Goal: Contribute content: Contribute content

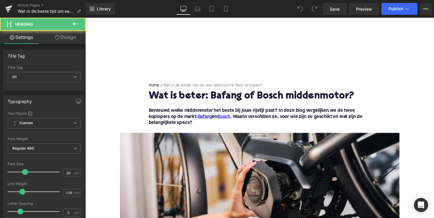
click at [234, 100] on h1 "Wat is beter: Bafang of Bosch middenmotor?" at bounding box center [264, 98] width 228 height 11
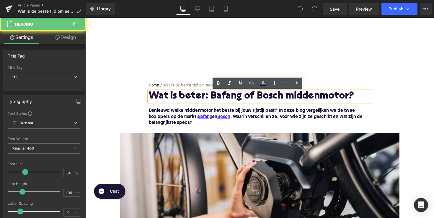
click at [233, 99] on h1 "Wat is beter: Bafang of Bosch middenmotor?" at bounding box center [264, 98] width 228 height 11
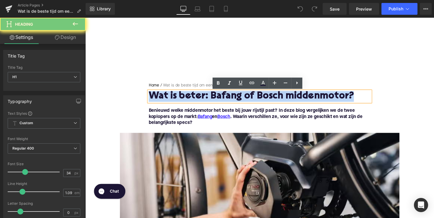
click at [233, 99] on h1 "Wat is beter: Bafang of Bosch middenmotor?" at bounding box center [264, 98] width 228 height 11
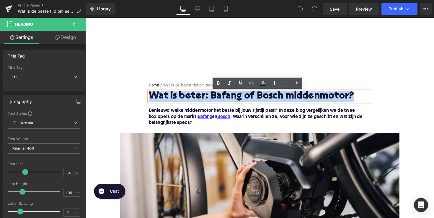
paste div
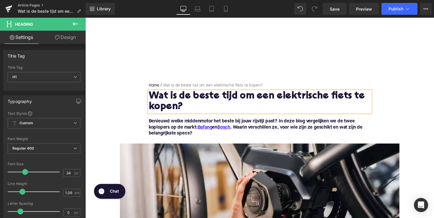
click at [24, 4] on link "Article Pages" at bounding box center [52, 5] width 68 height 5
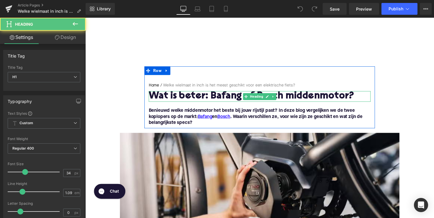
click at [222, 98] on h1 "Wat is beter: Bafang of Bosch middenmotor?" at bounding box center [264, 98] width 228 height 11
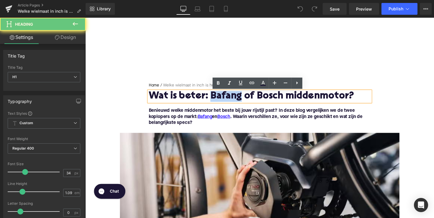
click at [222, 98] on h1 "Wat is beter: Bafang of Bosch middenmotor?" at bounding box center [264, 98] width 228 height 11
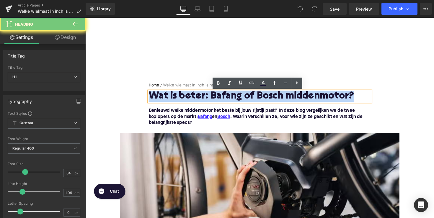
click at [222, 98] on h1 "Wat is beter: Bafang of Bosch middenmotor?" at bounding box center [264, 98] width 228 height 11
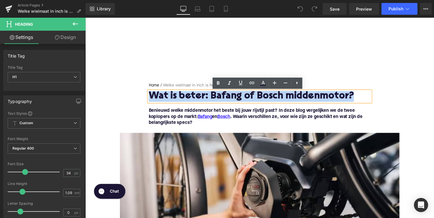
paste div
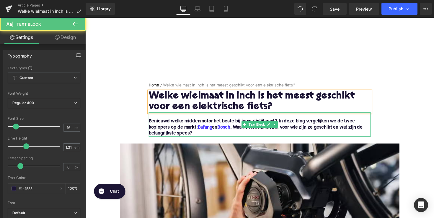
click at [195, 136] on p "Benieuwd welke middenmotor het beste bij jouw rijstijl past? In deze blog verge…" at bounding box center [264, 130] width 228 height 19
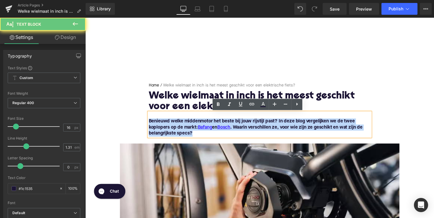
drag, startPoint x: 199, startPoint y: 136, endPoint x: 147, endPoint y: 126, distance: 52.7
click at [147, 126] on div "Home / Welke wielmaat in inch is het meest geschikt voor een elektrische fiets?…" at bounding box center [264, 112] width 236 height 56
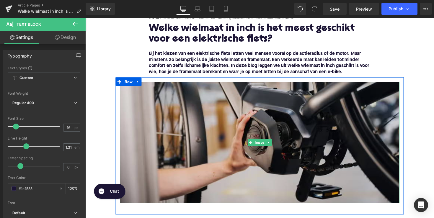
scroll to position [178, 0]
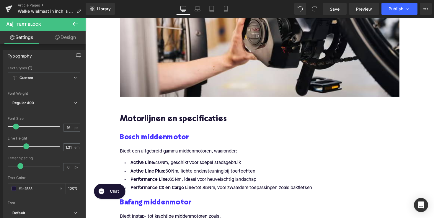
click at [85, 18] on div at bounding box center [85, 18] width 0 height 0
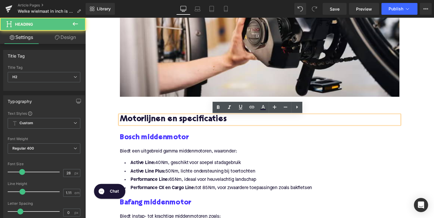
click at [186, 126] on h2 "Motorlijnen en specificaties" at bounding box center [264, 122] width 287 height 9
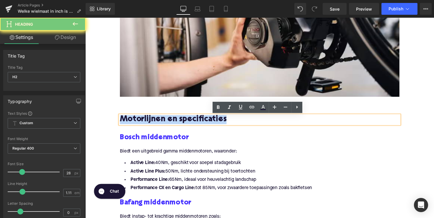
click at [186, 126] on h2 "Motorlijnen en specificaties" at bounding box center [264, 122] width 287 height 9
paste div
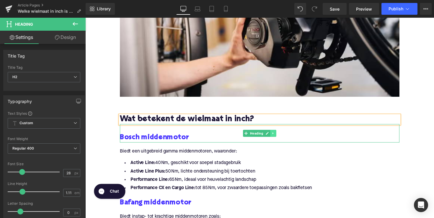
click at [279, 138] on link at bounding box center [278, 136] width 6 height 7
click at [281, 138] on icon at bounding box center [281, 136] width 3 height 3
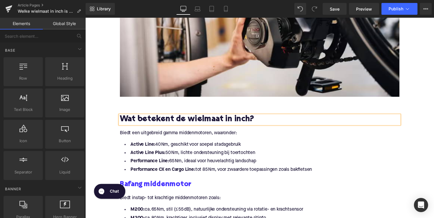
click at [181, 137] on p "Biedt een uitgebreid gamma middenmotoren, waaronder:" at bounding box center [264, 136] width 287 height 6
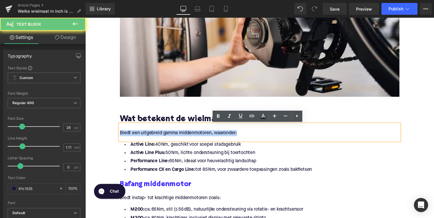
click at [181, 137] on p "Biedt een uitgebreid gamma middenmotoren, waaronder:" at bounding box center [264, 136] width 287 height 6
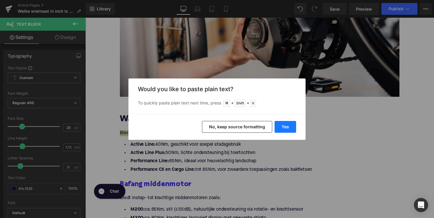
drag, startPoint x: 287, startPoint y: 130, endPoint x: 206, endPoint y: 115, distance: 81.8
click at [287, 130] on button "Yes" at bounding box center [286, 127] width 22 height 12
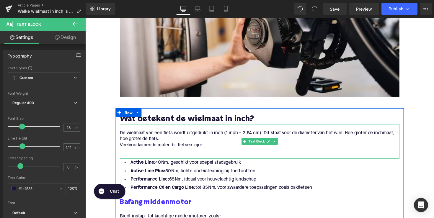
click at [122, 150] on p "Veelvoorkomende maten bij fietsen zijn:" at bounding box center [264, 149] width 287 height 6
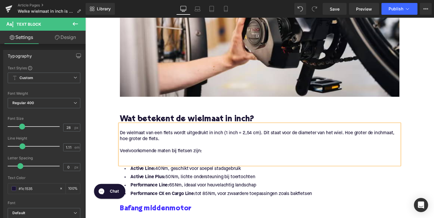
click at [127, 161] on p at bounding box center [264, 161] width 287 height 6
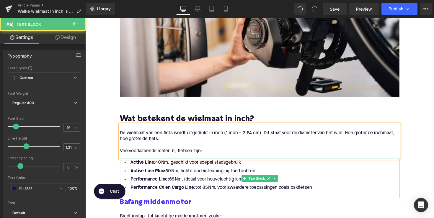
click at [332, 192] on li "Performance CX en Cargo Line: tot 85 Nm, voor zwaardere toepassingen zoals bakf…" at bounding box center [264, 192] width 287 height 9
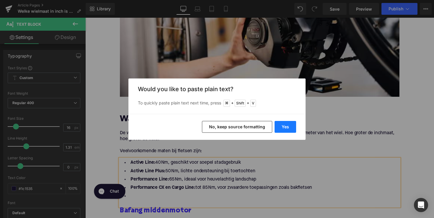
click at [281, 124] on button "Yes" at bounding box center [286, 127] width 22 height 12
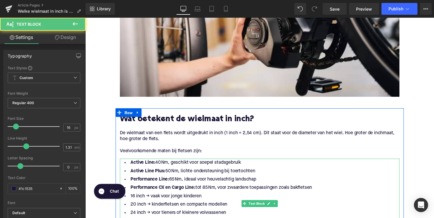
drag, startPoint x: 322, startPoint y: 192, endPoint x: 126, endPoint y: 167, distance: 197.5
click at [126, 167] on ul "Active Line: 40 Nm, geschikt voor soepel stadsgebruik Active Line Plus: 50 Nm, …" at bounding box center [264, 206] width 287 height 86
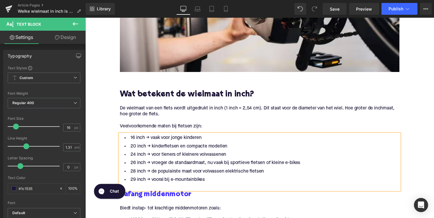
scroll to position [219, 0]
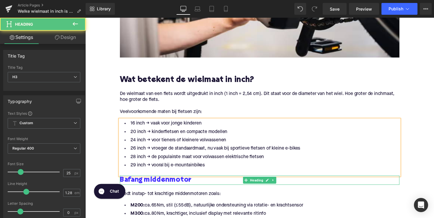
click at [204, 186] on h3 "Bafang middenmotor" at bounding box center [264, 184] width 287 height 9
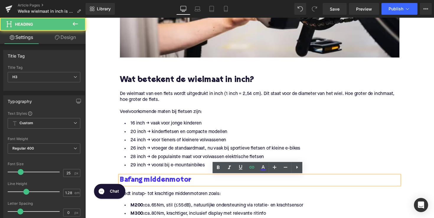
click at [201, 79] on h2 "Wat betekent de wielmaat in inch?" at bounding box center [264, 81] width 287 height 9
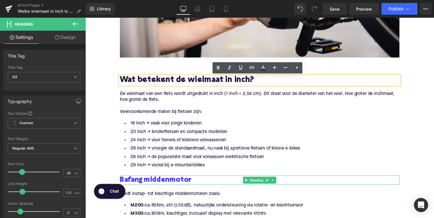
click at [207, 187] on h3 "Bafang middenmotor" at bounding box center [264, 184] width 287 height 9
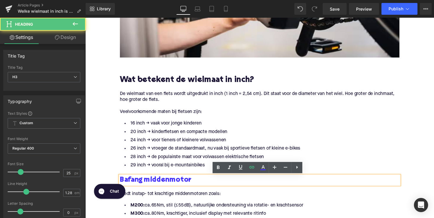
click at [207, 187] on h3 "Bafang middenmotor" at bounding box center [264, 184] width 287 height 9
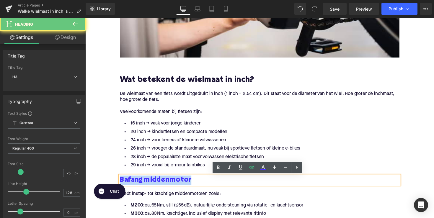
click at [207, 187] on h3 "Bafang middenmotor" at bounding box center [264, 184] width 287 height 9
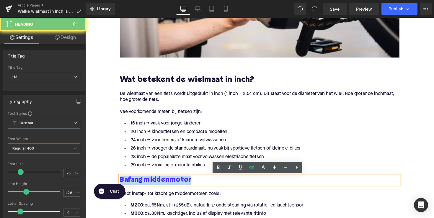
paste div
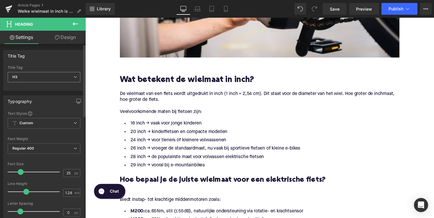
click at [55, 73] on span "H3" at bounding box center [44, 77] width 73 height 10
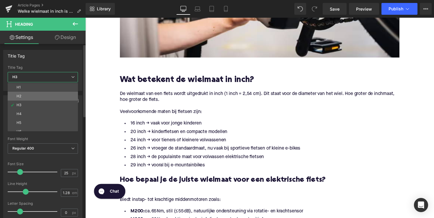
click at [62, 98] on li "H2" at bounding box center [44, 96] width 73 height 9
type input "28"
type input "1.11"
type input "100"
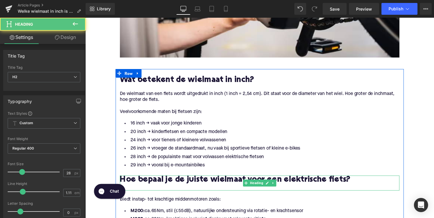
click at [174, 192] on div at bounding box center [264, 192] width 287 height 6
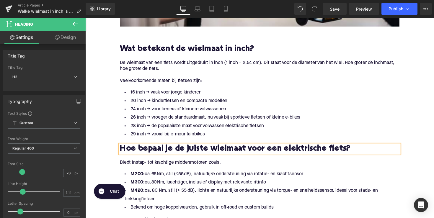
scroll to position [267, 0]
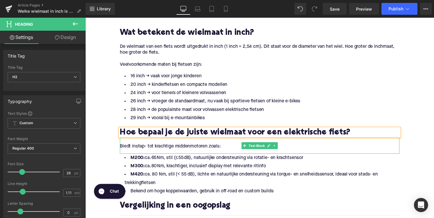
click at [162, 147] on p "Biedt instap- tot krachtige middenmotoren zoals:" at bounding box center [264, 150] width 287 height 6
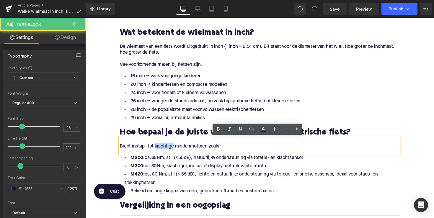
click at [162, 147] on p "Biedt instap- tot krachtige middenmotoren zoals:" at bounding box center [264, 150] width 287 height 6
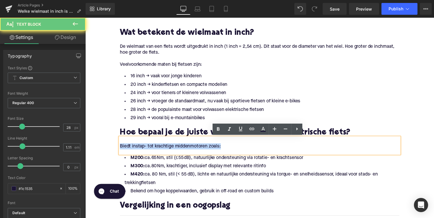
click at [162, 147] on p "Biedt instap- tot krachtige middenmotoren zoals:" at bounding box center [264, 150] width 287 height 6
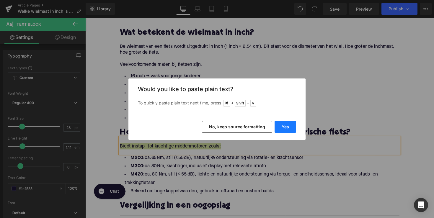
click at [288, 128] on button "Yes" at bounding box center [286, 127] width 22 height 12
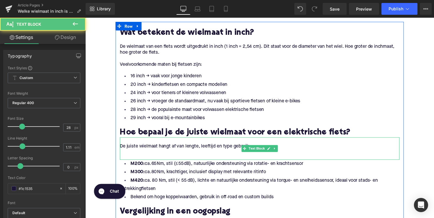
click at [228, 155] on p at bounding box center [264, 156] width 287 height 6
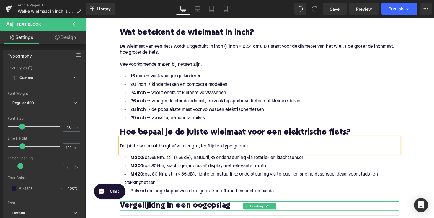
click at [202, 210] on h2 "Vergelijking in een oogopslag" at bounding box center [264, 210] width 287 height 9
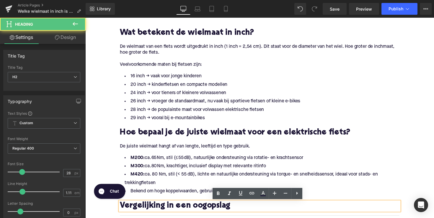
click at [187, 207] on h2 "Vergelijking in een oogopslag" at bounding box center [264, 210] width 287 height 9
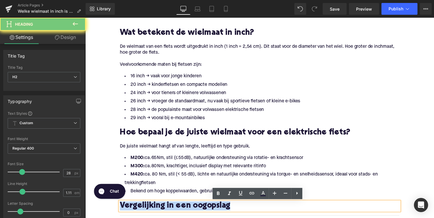
click at [187, 207] on h2 "Vergelijking in een oogopslag" at bounding box center [264, 210] width 287 height 9
paste div
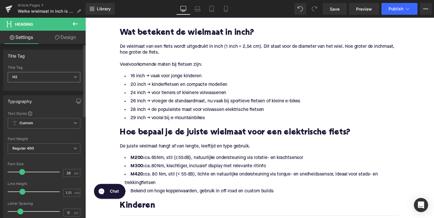
click at [63, 76] on span "H2" at bounding box center [44, 77] width 73 height 10
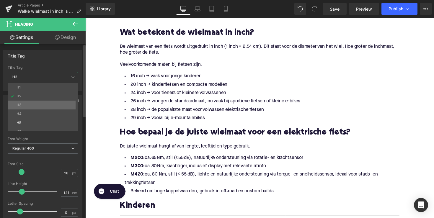
click at [55, 103] on li "H3" at bounding box center [44, 105] width 73 height 9
type input "25"
type input "1.28"
type input "100"
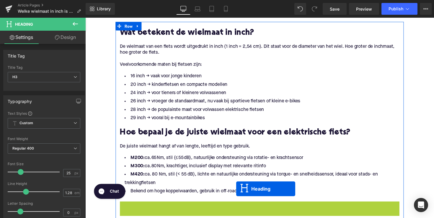
scroll to position [273, 0]
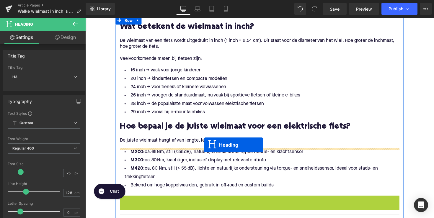
drag, startPoint x: 250, startPoint y: 212, endPoint x: 207, endPoint y: 148, distance: 77.1
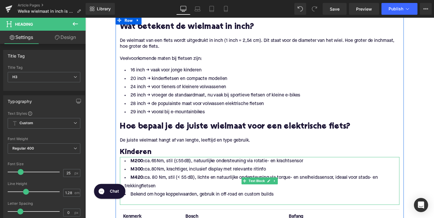
scroll to position [320, 0]
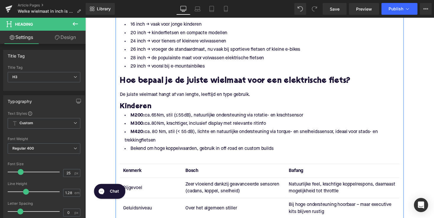
click at [243, 134] on li "M420: ca. 80 Nm, stil (< 55 dB), lichte en natuurlijke ondersteuning via torque…" at bounding box center [264, 139] width 287 height 17
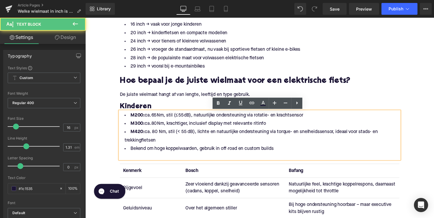
click at [280, 153] on li "Bekend om hoge koppelwaarden, gebruik in off‑road en custom builds" at bounding box center [264, 152] width 287 height 9
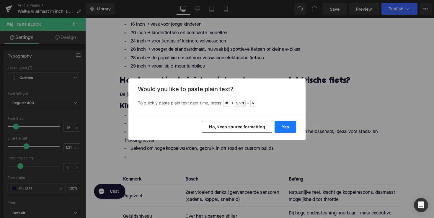
click at [292, 129] on button "Yes" at bounding box center [286, 127] width 22 height 12
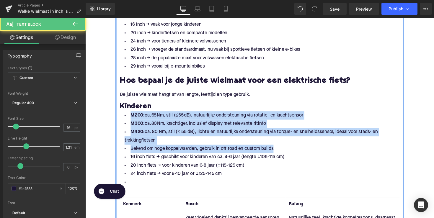
drag, startPoint x: 293, startPoint y: 153, endPoint x: 116, endPoint y: 117, distance: 180.0
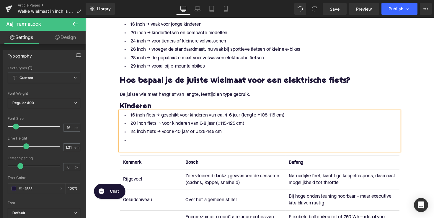
click at [130, 142] on li at bounding box center [264, 143] width 287 height 9
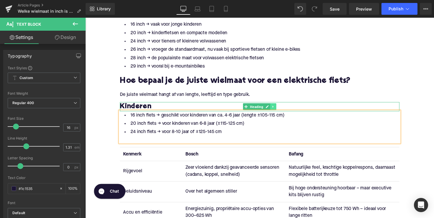
click at [275, 109] on link at bounding box center [278, 109] width 6 height 7
click at [274, 109] on icon at bounding box center [274, 109] width 3 height 3
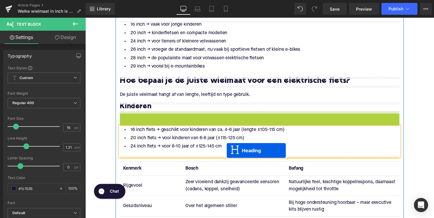
drag, startPoint x: 250, startPoint y: 117, endPoint x: 231, endPoint y: 154, distance: 41.8
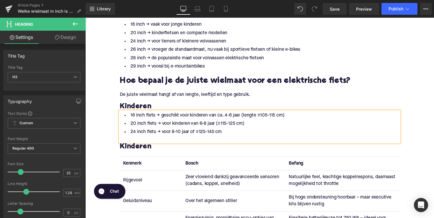
click at [159, 152] on h3 "Kinderen" at bounding box center [264, 150] width 287 height 9
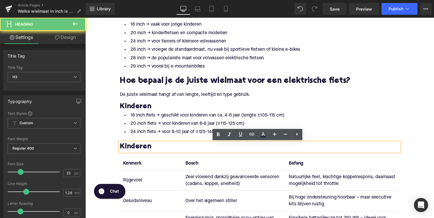
click at [159, 152] on h3 "Kinderen" at bounding box center [264, 150] width 287 height 9
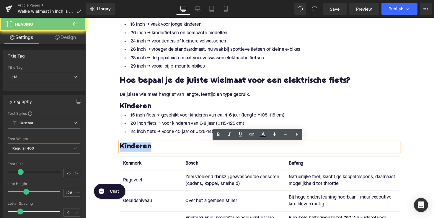
paste div
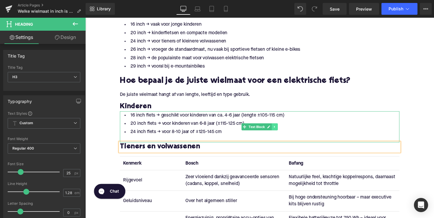
click at [278, 128] on link at bounding box center [280, 129] width 6 height 7
click at [275, 129] on icon at bounding box center [276, 129] width 3 height 3
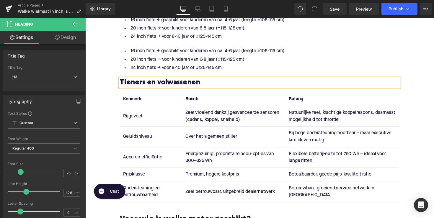
scroll to position [403, 0]
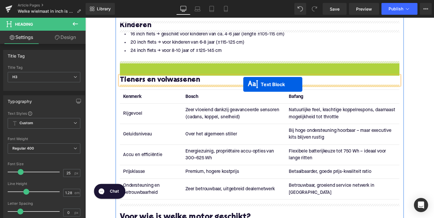
drag, startPoint x: 248, startPoint y: 76, endPoint x: 247, endPoint y: 86, distance: 10.1
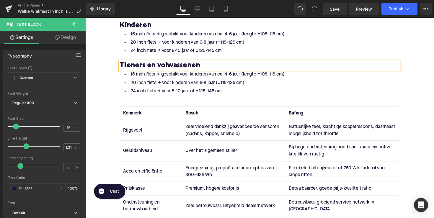
click at [228, 92] on li "24 inch fiets → voor 8-10 jaar of ±125-145 cm" at bounding box center [264, 93] width 287 height 9
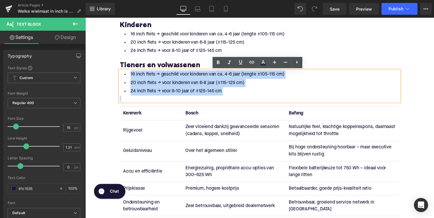
drag, startPoint x: 228, startPoint y: 92, endPoint x: 124, endPoint y: 73, distance: 106.1
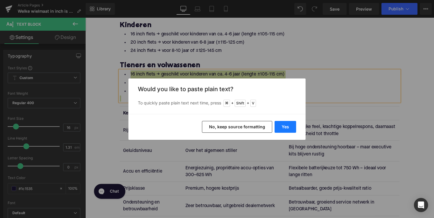
click at [280, 125] on button "Yes" at bounding box center [286, 127] width 22 height 12
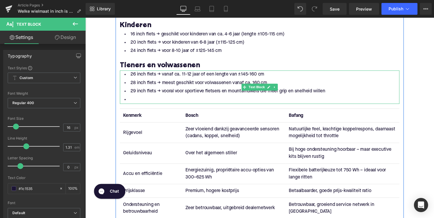
click at [157, 104] on li at bounding box center [264, 102] width 287 height 9
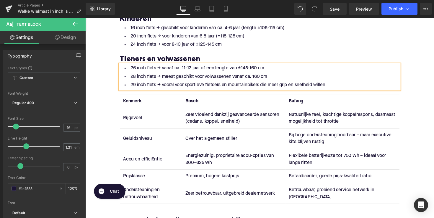
scroll to position [425, 0]
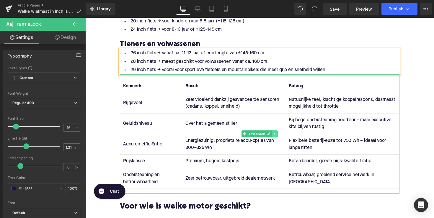
click at [280, 139] on link at bounding box center [280, 137] width 6 height 7
click at [280, 138] on link at bounding box center [283, 137] width 6 height 7
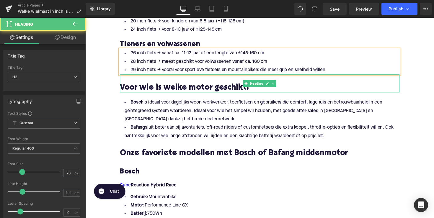
click at [184, 88] on h2 "Voor wie is welke motor geschikt?" at bounding box center [264, 89] width 287 height 9
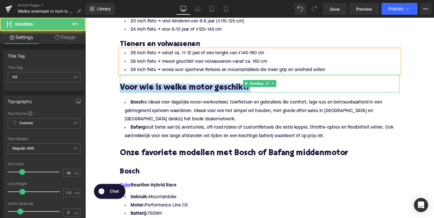
click at [184, 88] on h2 "Voor wie is welke motor geschikt?" at bounding box center [264, 89] width 287 height 9
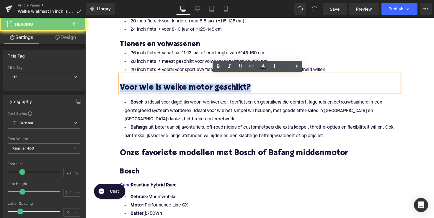
paste div
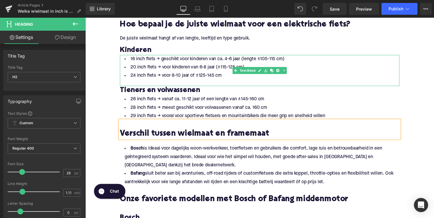
scroll to position [355, 0]
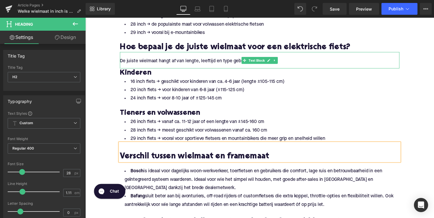
click at [238, 58] on p at bounding box center [264, 56] width 287 height 6
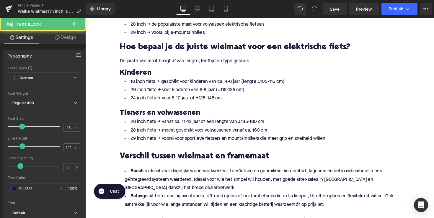
click at [210, 15] on div "Library Desktop Desktop Laptop Tablet Mobile Save Preview Publish Scheduled Vie…" at bounding box center [260, 9] width 349 height 18
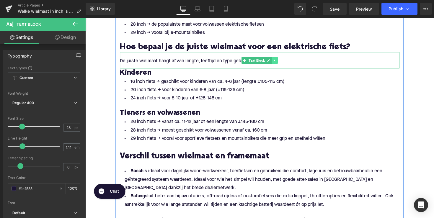
click at [279, 62] on icon at bounding box center [279, 62] width 1 height 2
click at [275, 62] on icon at bounding box center [276, 62] width 3 height 4
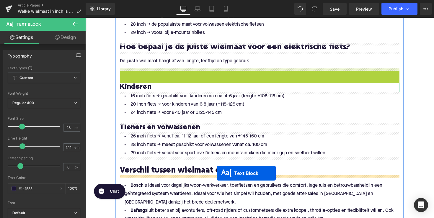
drag, startPoint x: 247, startPoint y: 77, endPoint x: 220, endPoint y: 177, distance: 104.3
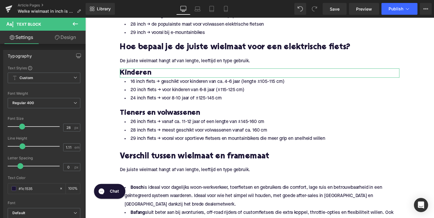
click at [173, 175] on p "De juiste wielmaat hangt af van lengte, leeftijd en type gebruik." at bounding box center [264, 174] width 287 height 6
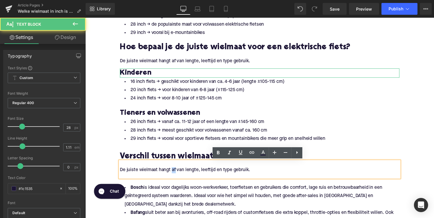
click at [173, 175] on p "De juiste wielmaat hangt af van lengte, leeftijd en type gebruik." at bounding box center [264, 174] width 287 height 6
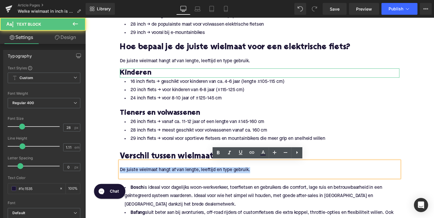
click at [173, 175] on p "De juiste wielmaat hangt af van lengte, leeftijd en type gebruik." at bounding box center [264, 174] width 287 height 6
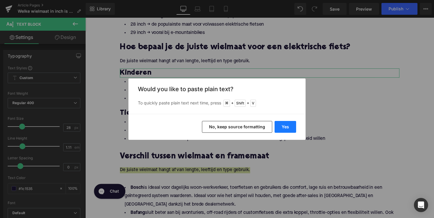
click at [288, 121] on button "Yes" at bounding box center [286, 127] width 22 height 12
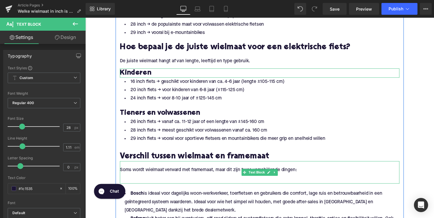
click at [215, 180] on p at bounding box center [264, 180] width 287 height 6
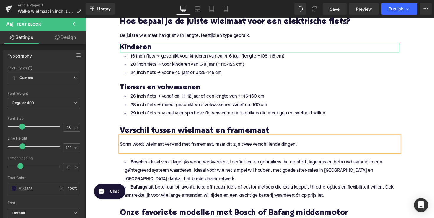
scroll to position [410, 0]
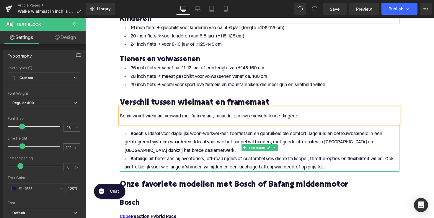
click at [346, 164] on li "Bafang sluit beter aan bij avonturiers, off-road rijders of customfietsers die …" at bounding box center [264, 167] width 287 height 17
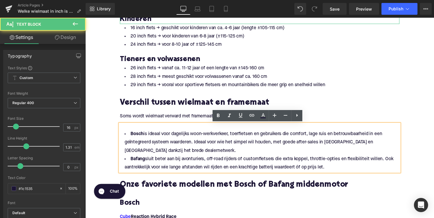
click at [339, 175] on li "Bafang sluit beter aan bij avonturiers, off-road rijders of customfietsers die …" at bounding box center [264, 167] width 287 height 17
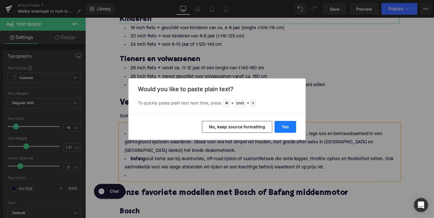
click at [290, 128] on button "Yes" at bounding box center [286, 127] width 22 height 12
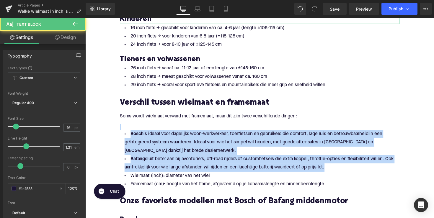
drag, startPoint x: 332, startPoint y: 173, endPoint x: 100, endPoint y: 131, distance: 236.0
click at [100, 131] on div "Home / Welke wielmaat in inch is het meest geschikt voor een elektrische fiets?…" at bounding box center [264, 173] width 358 height 1030
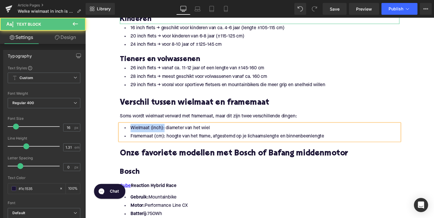
drag, startPoint x: 164, startPoint y: 131, endPoint x: 126, endPoint y: 129, distance: 37.3
click at [126, 129] on li "Wielmaat (inch): diameter van het wiel" at bounding box center [264, 131] width 287 height 9
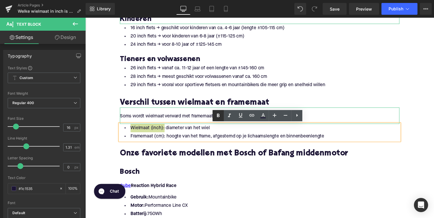
click at [219, 117] on icon at bounding box center [218, 115] width 7 height 7
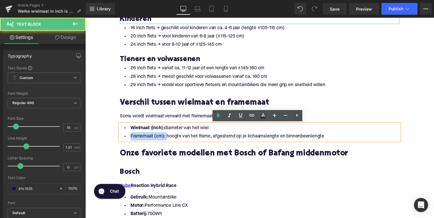
drag, startPoint x: 166, startPoint y: 139, endPoint x: 121, endPoint y: 139, distance: 45.2
click at [121, 139] on li "Framemaat (cm): hoogte van het frame, afgestemd op je lichaamslengte en binnenb…" at bounding box center [264, 139] width 287 height 9
click at [217, 117] on icon at bounding box center [218, 115] width 7 height 7
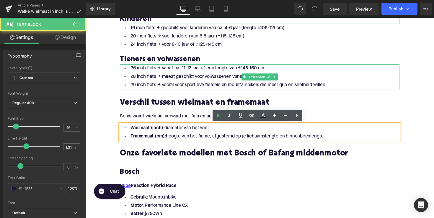
click at [211, 74] on li "26 inch fiets → vanaf ca. 11-12 jaar of een lengte van ±145-160 cm" at bounding box center [264, 70] width 287 height 9
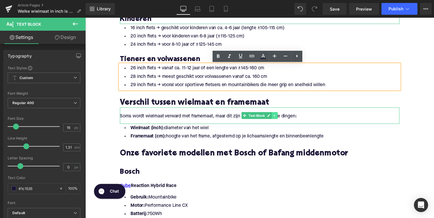
click at [277, 119] on link at bounding box center [280, 118] width 6 height 7
click at [275, 119] on icon at bounding box center [276, 118] width 3 height 3
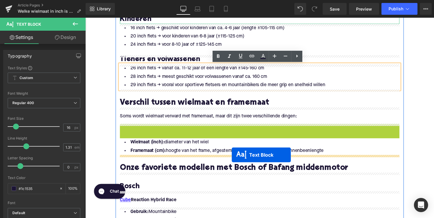
drag, startPoint x: 247, startPoint y: 134, endPoint x: 236, endPoint y: 158, distance: 27.2
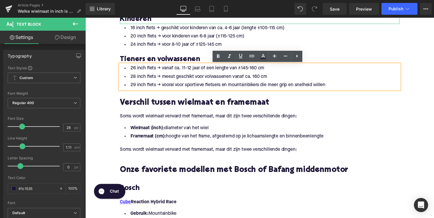
click at [175, 153] on p "Soms wordt wielmaat verward met framemaat, maar dit zijn twee verschillende din…" at bounding box center [264, 153] width 287 height 6
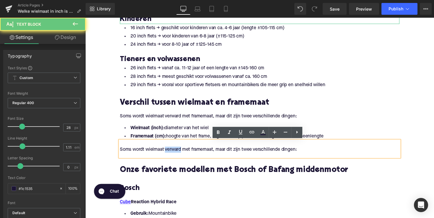
click at [175, 153] on p "Soms wordt wielmaat verward met framemaat, maar dit zijn twee verschillende din…" at bounding box center [264, 153] width 287 height 6
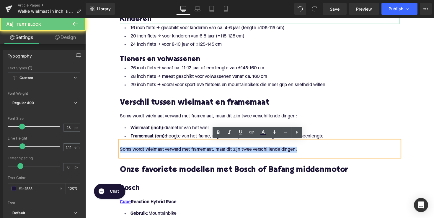
click at [175, 153] on p "Soms wordt wielmaat verward met framemaat, maar dit zijn twee verschillende din…" at bounding box center [264, 153] width 287 height 6
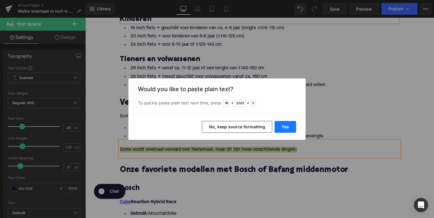
click at [287, 130] on button "Yes" at bounding box center [286, 127] width 22 height 12
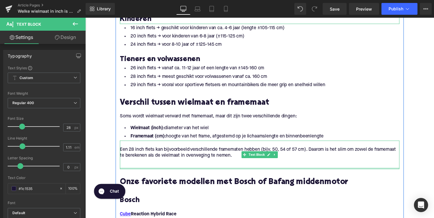
click at [179, 171] on div "Een 28 inch fiets kan bijvoorbeeld verschillende framematen hebben (bijv. 50, 5…" at bounding box center [264, 158] width 287 height 29
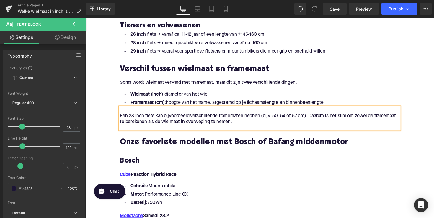
scroll to position [464, 0]
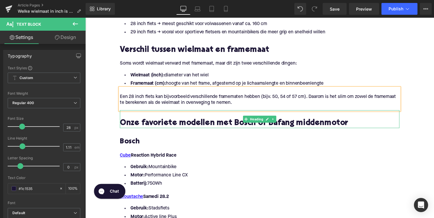
click at [188, 127] on h2 "Onze favoriete modellen met Bosch of Bafang middenmotor" at bounding box center [264, 126] width 287 height 9
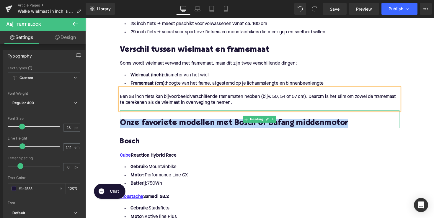
click at [188, 127] on h2 "Onze favoriete modellen met Bosch of Bafang middenmotor" at bounding box center [264, 126] width 287 height 9
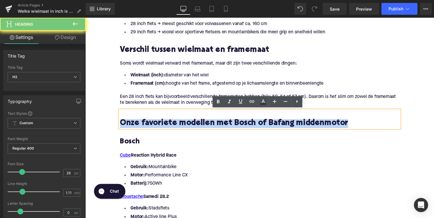
paste div
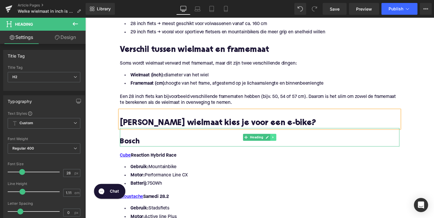
click at [278, 139] on icon at bounding box center [278, 141] width 3 height 4
click at [280, 139] on icon at bounding box center [281, 140] width 3 height 3
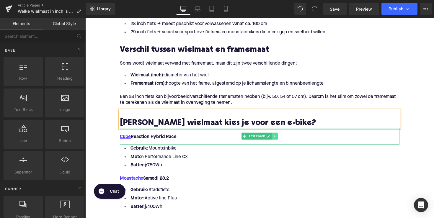
click at [279, 139] on icon at bounding box center [279, 139] width 3 height 4
click at [281, 139] on icon at bounding box center [282, 139] width 3 height 3
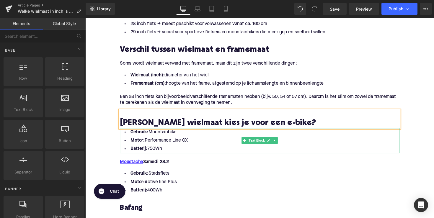
click at [170, 148] on li "Batterij: 750Wh" at bounding box center [264, 152] width 287 height 9
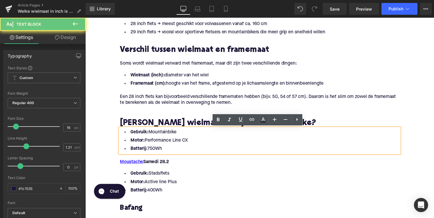
click at [170, 148] on li "Batterij: 750Wh" at bounding box center [264, 152] width 287 height 9
click at [166, 153] on li "Batterij: 750Wh" at bounding box center [264, 152] width 287 height 9
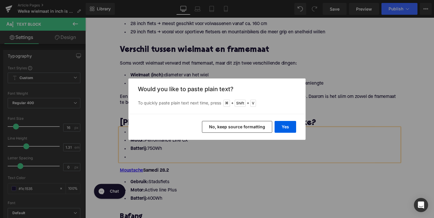
click at [299, 127] on div "Yes No, keep source formatting" at bounding box center [217, 127] width 177 height 26
click at [292, 127] on button "Yes" at bounding box center [286, 127] width 22 height 12
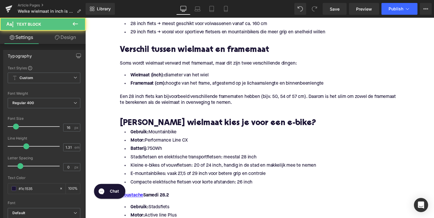
drag, startPoint x: 177, startPoint y: 153, endPoint x: 106, endPoint y: 134, distance: 73.8
click at [106, 134] on div "Home / Welke wielmaat in inch is het meest geschikt voor een elektrische fiets?…" at bounding box center [264, 105] width 358 height 1002
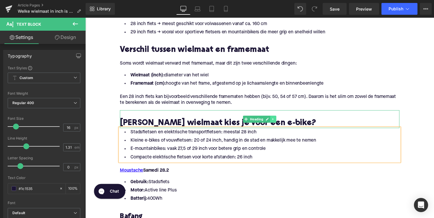
click at [279, 123] on link at bounding box center [278, 121] width 6 height 7
click at [296, 124] on h2 "[PERSON_NAME] wielmaat kies je voor een e-bike?" at bounding box center [264, 126] width 287 height 9
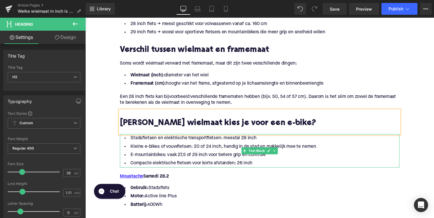
click at [225, 146] on li "Kleine e-bikes of vouwfietsen: 20 of 24 inch, handig in de stad en makkelijk me…" at bounding box center [264, 150] width 287 height 9
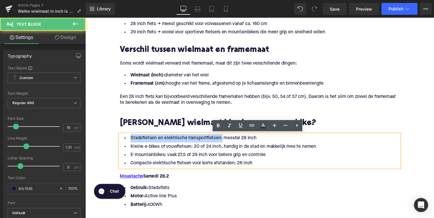
drag, startPoint x: 223, startPoint y: 141, endPoint x: 111, endPoint y: 137, distance: 111.8
click at [111, 137] on div "Home / Welke wielmaat in inch is het meest geschikt voor een elektrische fiets?…" at bounding box center [264, 95] width 358 height 983
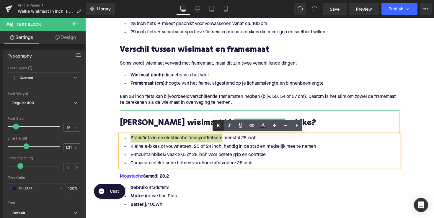
click at [220, 126] on icon at bounding box center [218, 125] width 7 height 7
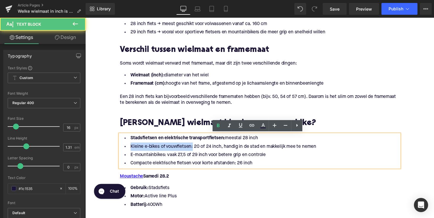
drag, startPoint x: 193, startPoint y: 150, endPoint x: 116, endPoint y: 150, distance: 76.8
click at [116, 150] on div "Wat betekent de wielmaat in inch? Heading De wielmaat van een fiets wordt uitge…" at bounding box center [264, 95] width 296 height 527
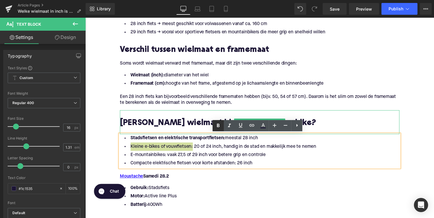
click at [218, 126] on icon at bounding box center [218, 125] width 7 height 7
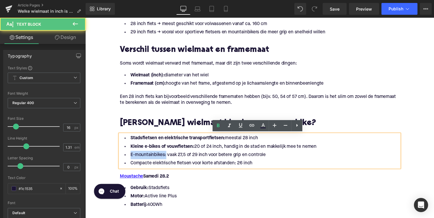
drag, startPoint x: 165, startPoint y: 159, endPoint x: 108, endPoint y: 159, distance: 57.6
click at [108, 159] on div "Home / Welke wielmaat in inch is het meest geschikt voor een elektrische fiets?…" at bounding box center [264, 95] width 358 height 983
click at [217, 128] on icon at bounding box center [218, 125] width 7 height 7
drag, startPoint x: 239, startPoint y: 168, endPoint x: 95, endPoint y: 167, distance: 144.2
click at [95, 167] on div "Home / Welke wielmaat in inch is het meest geschikt voor een elektrische fiets?…" at bounding box center [264, 95] width 358 height 983
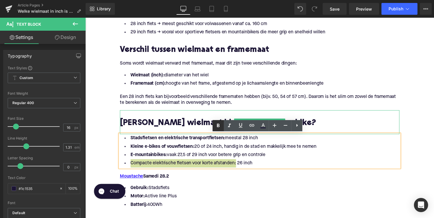
click at [214, 126] on link at bounding box center [218, 125] width 11 height 11
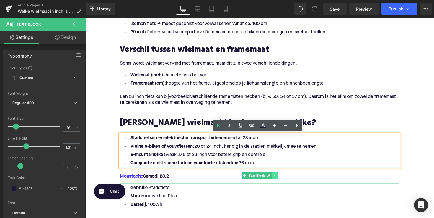
click at [279, 180] on icon at bounding box center [279, 180] width 1 height 2
click at [280, 180] on link at bounding box center [283, 179] width 6 height 7
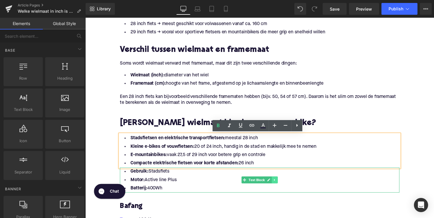
click at [279, 182] on link at bounding box center [280, 184] width 6 height 7
click at [282, 183] on icon at bounding box center [282, 184] width 3 height 3
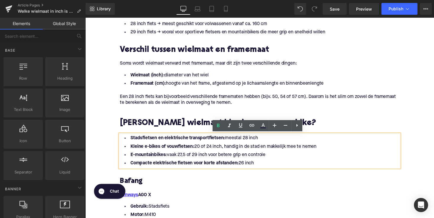
click at [135, 186] on h3 "Bafang" at bounding box center [264, 185] width 287 height 9
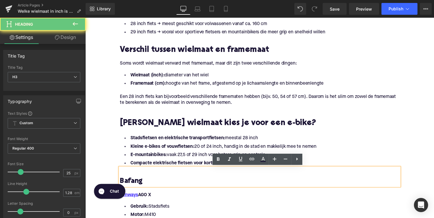
click at [135, 186] on h3 "Bafang" at bounding box center [264, 185] width 287 height 9
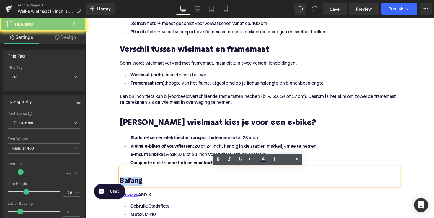
paste div
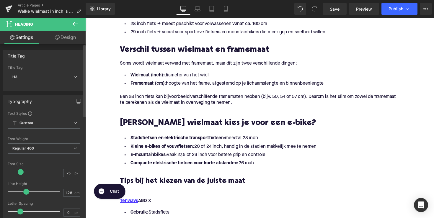
click at [56, 76] on span "H3" at bounding box center [44, 77] width 73 height 10
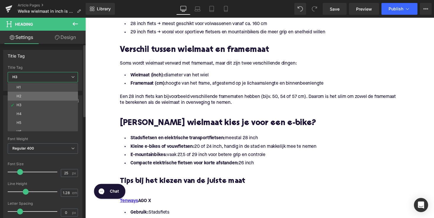
click at [52, 100] on li "H2" at bounding box center [44, 96] width 73 height 9
type input "28"
type input "1.11"
type input "100"
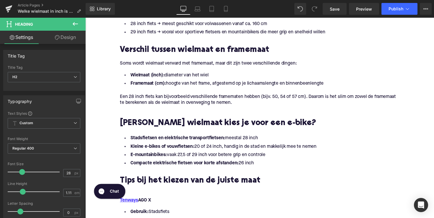
scroll to position [505, 0]
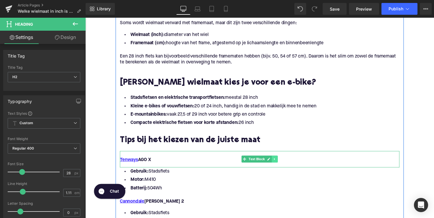
click at [279, 164] on icon at bounding box center [279, 163] width 3 height 4
click at [281, 164] on icon at bounding box center [282, 162] width 3 height 3
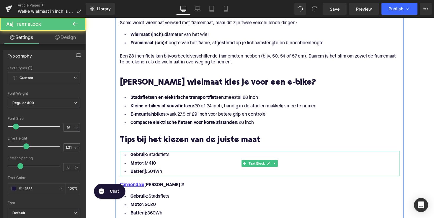
click at [168, 176] on li "Batterij: 504Wh" at bounding box center [264, 176] width 287 height 9
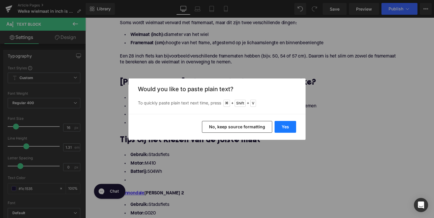
click at [290, 127] on button "Yes" at bounding box center [286, 127] width 22 height 12
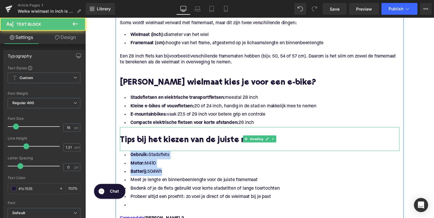
drag, startPoint x: 180, startPoint y: 177, endPoint x: 124, endPoint y: 153, distance: 60.4
click at [124, 153] on div "Wat betekent de wielmaat in inch? Heading De wielmaat van een fiets wordt uitge…" at bounding box center [264, 45] width 296 height 508
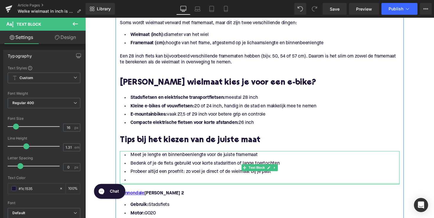
click at [131, 188] on div at bounding box center [264, 187] width 287 height 1
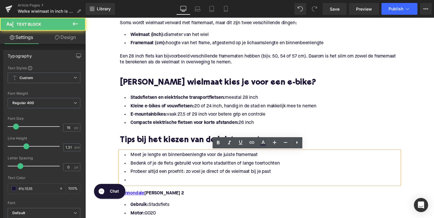
click at [131, 185] on li at bounding box center [264, 184] width 287 height 9
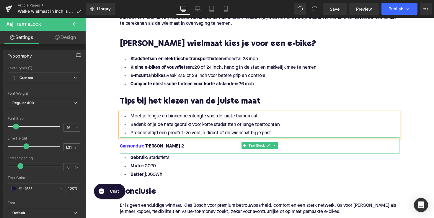
scroll to position [569, 0]
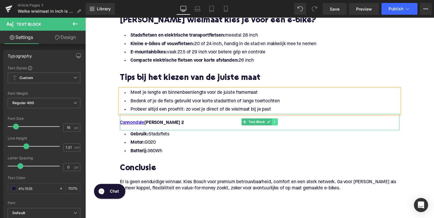
click at [280, 125] on link at bounding box center [280, 124] width 6 height 7
click at [281, 125] on icon at bounding box center [282, 124] width 3 height 3
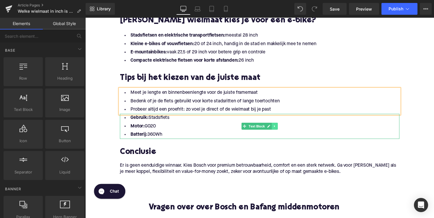
click at [279, 128] on icon at bounding box center [279, 129] width 3 height 4
click at [281, 129] on icon at bounding box center [282, 129] width 3 height 3
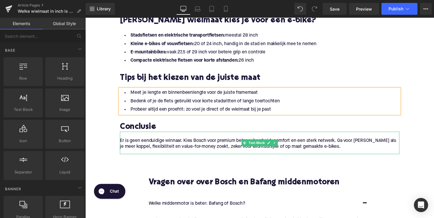
click at [166, 146] on p "Er is geen eenduidige winnaar. Kies Bosch voor premium betrouwbaarheid, comfort…" at bounding box center [264, 147] width 287 height 12
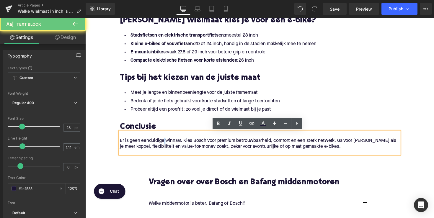
click at [166, 146] on p "Er is geen eenduidige winnaar. Kies Bosch voor premium betrouwbaarheid, comfort…" at bounding box center [264, 147] width 287 height 12
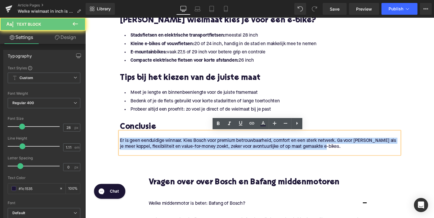
click at [166, 146] on p "Er is geen eenduidige winnaar. Kies Bosch voor premium betrouwbaarheid, comfort…" at bounding box center [264, 147] width 287 height 12
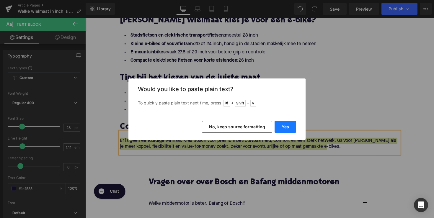
click at [279, 124] on button "Yes" at bounding box center [286, 127] width 22 height 12
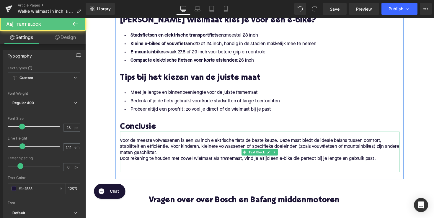
click at [122, 162] on p "Door rekening te houden met zowel wielmaat als framemaat, vind je altijd een e-…" at bounding box center [264, 163] width 287 height 6
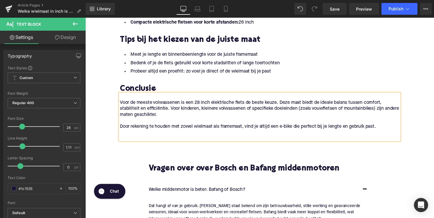
scroll to position [632, 0]
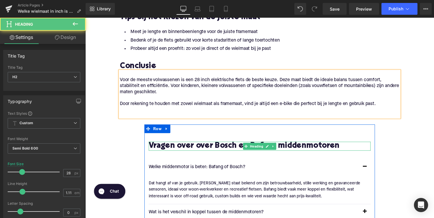
click at [234, 153] on div "Vragen over over Bosch en Bafang middenmotoren Heading" at bounding box center [264, 149] width 228 height 9
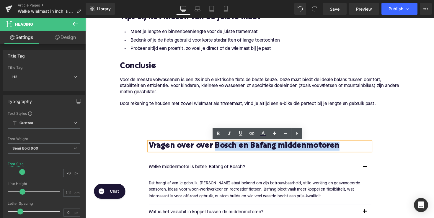
drag, startPoint x: 221, startPoint y: 149, endPoint x: 355, endPoint y: 150, distance: 134.5
click at [355, 150] on h2 "Vragen over over Bosch en Bafang middenmotoren" at bounding box center [264, 149] width 228 height 9
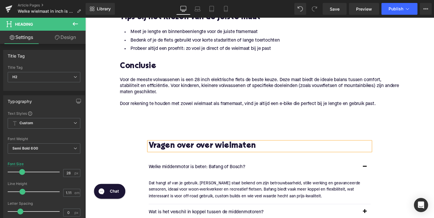
click at [197, 170] on p "Welke middenmotor is beter: Bafang of Bosch?" at bounding box center [258, 172] width 216 height 8
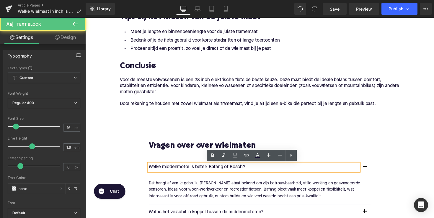
click at [197, 170] on p "Welke middenmotor is beter: Bafang of Bosch?" at bounding box center [258, 172] width 216 height 8
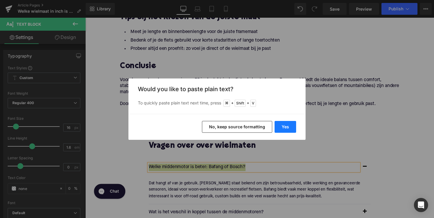
click at [283, 124] on button "Yes" at bounding box center [286, 127] width 22 height 12
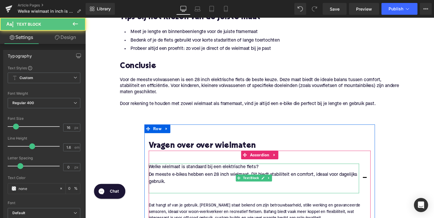
click at [176, 186] on p "De meeste e-bikes hebben een 28 inch wielmaat. Dit biedt stabiliteit en comfort…" at bounding box center [258, 182] width 216 height 15
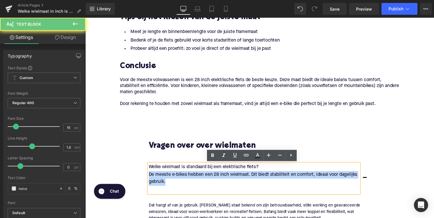
drag, startPoint x: 172, startPoint y: 186, endPoint x: 147, endPoint y: 179, distance: 26.4
click at [147, 179] on div "Vragen over over wielmaten Heading Welke wielmaat is standaard bij een elektris…" at bounding box center [264, 218] width 236 height 147
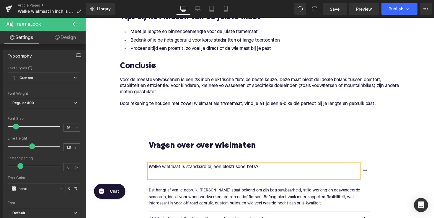
click at [158, 179] on p at bounding box center [258, 179] width 216 height 8
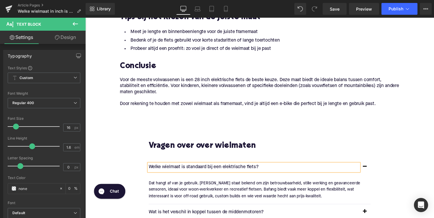
click at [187, 194] on p "Dat hangt af van je gebruik. [PERSON_NAME] staat bekend om zijn betrouwbaarheid…" at bounding box center [261, 194] width 223 height 20
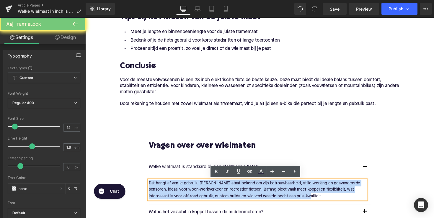
click at [187, 194] on p "Dat hangt af van je gebruik. [PERSON_NAME] staat bekend om zijn betrouwbaarheid…" at bounding box center [261, 194] width 223 height 20
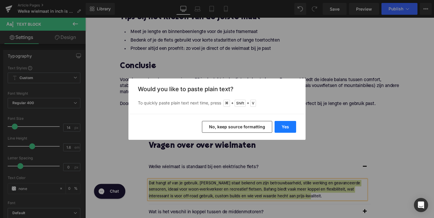
click at [282, 124] on button "Yes" at bounding box center [286, 127] width 22 height 12
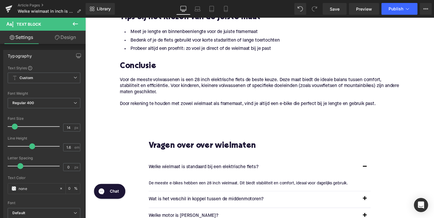
scroll to position [695, 0]
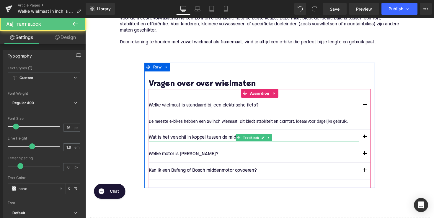
click at [195, 141] on p "Wat is het verschil in koppel tussen de middenmotoren?" at bounding box center [258, 141] width 216 height 8
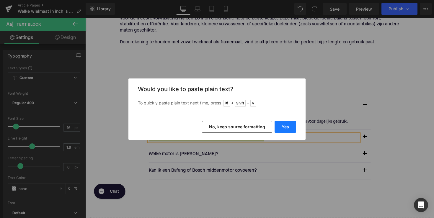
click at [278, 127] on button "Yes" at bounding box center [286, 127] width 22 height 12
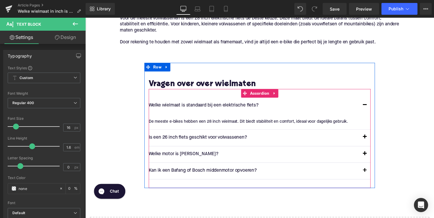
click at [370, 140] on button "button" at bounding box center [372, 141] width 12 height 17
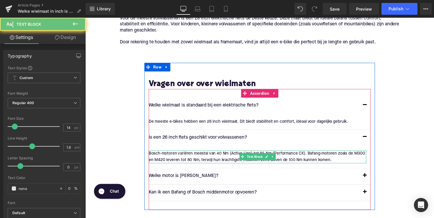
click at [234, 154] on div "Bosch-motoren variëren meestal van 40 Nm (Active Line) tot 85 Nm (Performance C…" at bounding box center [261, 160] width 223 height 13
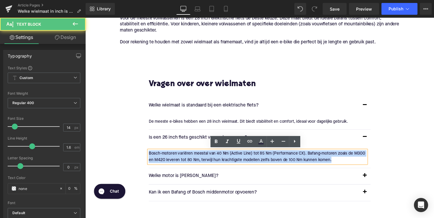
click at [234, 154] on div "Bosch-motoren variëren meestal van 40 Nm (Active Line) tot 85 Nm (Performance C…" at bounding box center [261, 160] width 223 height 13
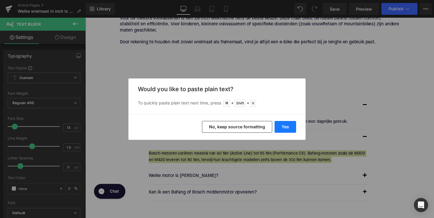
click at [279, 123] on button "Yes" at bounding box center [286, 127] width 22 height 12
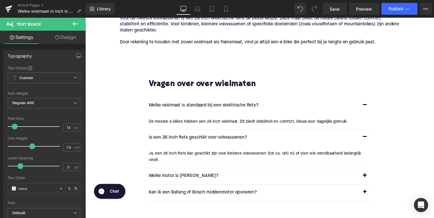
click at [188, 181] on p "Welke motor is [PERSON_NAME]?" at bounding box center [258, 181] width 216 height 8
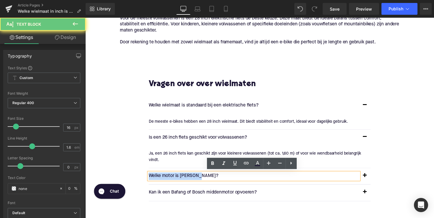
click at [188, 181] on p "Welke motor is [PERSON_NAME]?" at bounding box center [258, 181] width 216 height 8
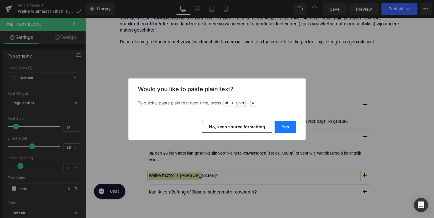
click at [282, 128] on button "Yes" at bounding box center [286, 127] width 22 height 12
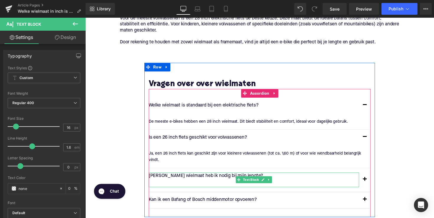
click at [197, 184] on p at bounding box center [258, 188] width 216 height 8
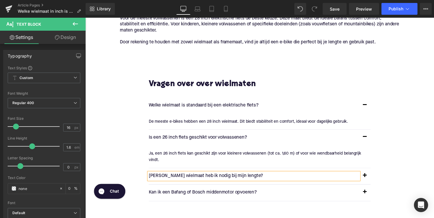
click at [378, 180] on div "Vragen over over wielmaten Heading Welke wielmaat is standaard bij een elektris…" at bounding box center [264, 148] width 236 height 133
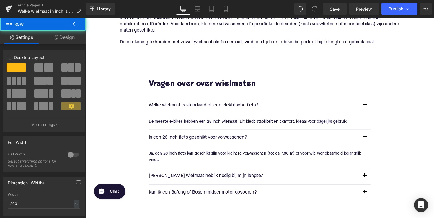
click at [369, 179] on button "button" at bounding box center [372, 180] width 12 height 17
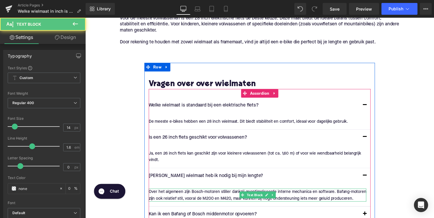
click at [178, 194] on p "Over het algemeen zijn Bosch-motoren stiller dankzij geoptimaliseerde interne m…" at bounding box center [261, 199] width 223 height 13
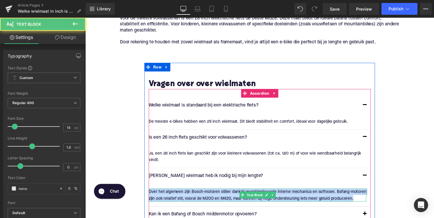
click at [178, 194] on p "Over het algemeen zijn Bosch-motoren stiller dankzij geoptimaliseerde interne m…" at bounding box center [261, 199] width 223 height 13
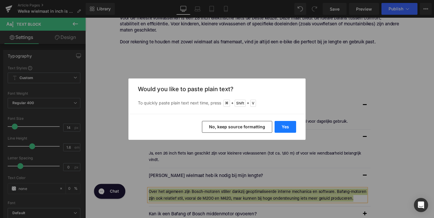
click at [282, 126] on button "Yes" at bounding box center [286, 127] width 22 height 12
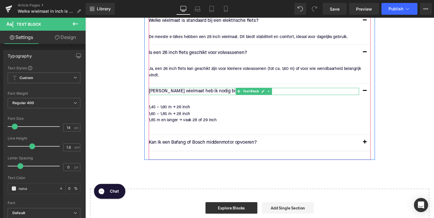
scroll to position [791, 0]
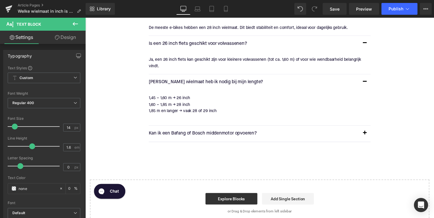
click at [196, 137] on div "Kan ik een Bafang of Bosch middenmotor opvoeren? Text Block" at bounding box center [258, 137] width 216 height 8
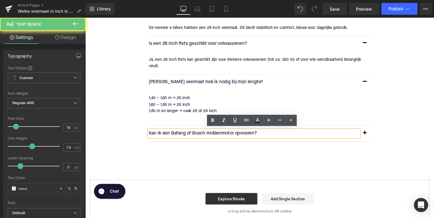
click at [196, 137] on p "Kan ik een Bafang of Bosch middenmotor opvoeren?" at bounding box center [258, 137] width 216 height 8
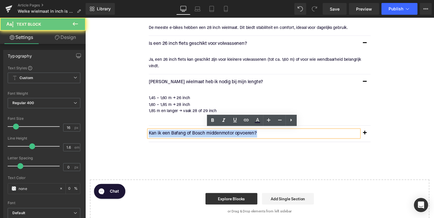
click at [196, 137] on p "Kan ik een Bafang of Bosch middenmotor opvoeren?" at bounding box center [258, 137] width 216 height 8
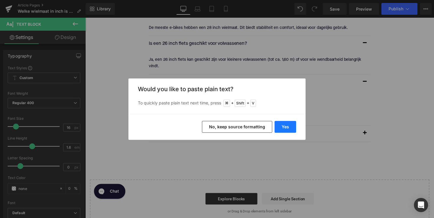
click at [288, 127] on button "Yes" at bounding box center [286, 127] width 22 height 12
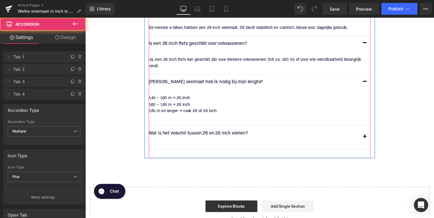
click at [265, 149] on div "Wat is het verschil tussen 26 en 28 inch wielen? Text Block" at bounding box center [264, 141] width 228 height 24
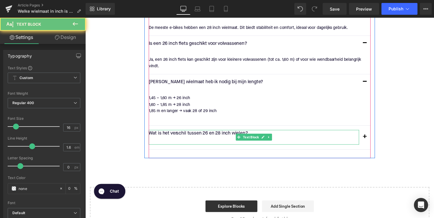
click at [209, 141] on p at bounding box center [258, 144] width 216 height 8
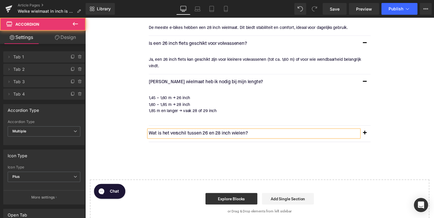
click at [373, 131] on button "button" at bounding box center [372, 137] width 12 height 17
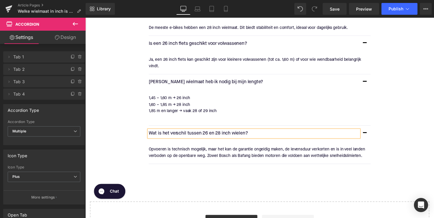
click at [209, 152] on p "Opvoeren is technisch mogelijk, maar het kan de garantie ongeldig maken, de lev…" at bounding box center [261, 156] width 223 height 13
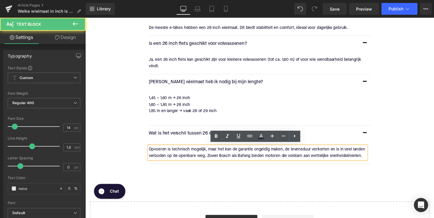
click at [209, 152] on p "Opvoeren is technisch mogelijk, maar het kan de garantie ongeldig maken, de lev…" at bounding box center [261, 156] width 223 height 13
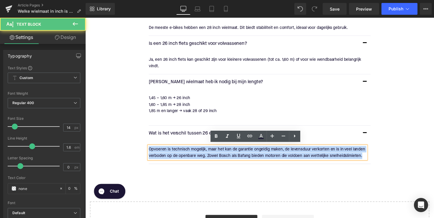
click at [209, 152] on p "Opvoeren is technisch mogelijk, maar het kan de garantie ongeldig maken, de lev…" at bounding box center [261, 156] width 223 height 13
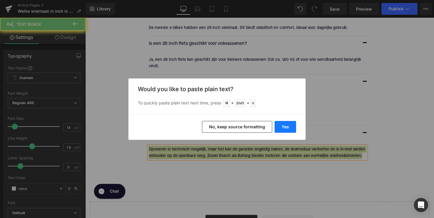
click at [283, 130] on button "Yes" at bounding box center [286, 127] width 22 height 12
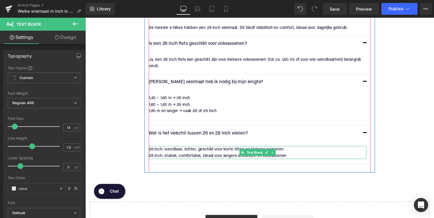
click at [160, 153] on p "26 inch: wendbaar, lichter, geschikt voor korte ritten en kleinere personen" at bounding box center [261, 153] width 223 height 7
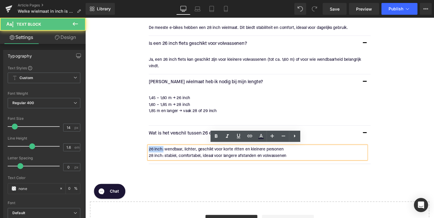
drag, startPoint x: 164, startPoint y: 150, endPoint x: 135, endPoint y: 151, distance: 29.3
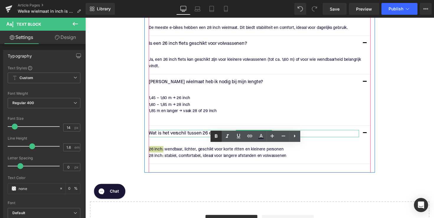
click at [215, 136] on icon at bounding box center [216, 136] width 7 height 7
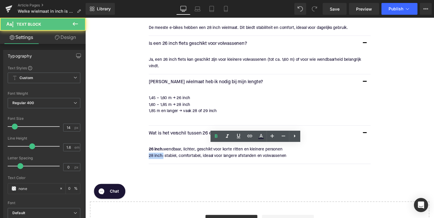
drag, startPoint x: 164, startPoint y: 157, endPoint x: 144, endPoint y: 157, distance: 20.7
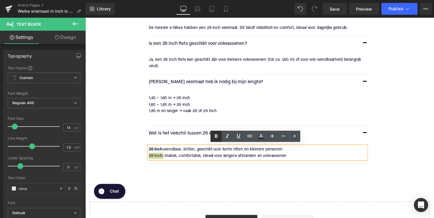
click at [216, 135] on icon at bounding box center [216, 136] width 7 height 7
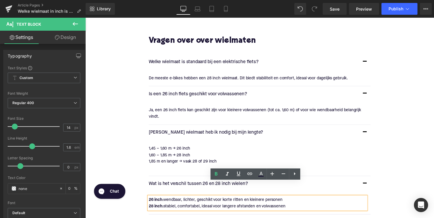
scroll to position [736, 0]
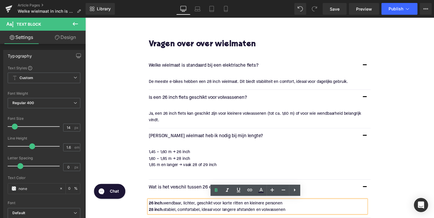
click at [184, 144] on div "[PERSON_NAME] wielmaat heb ik nodig bij mijn lengte? Text Block" at bounding box center [264, 139] width 228 height 17
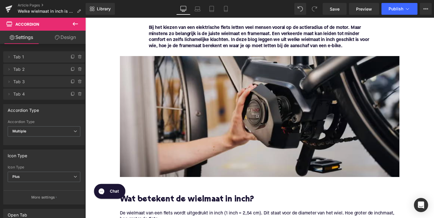
scroll to position [27, 0]
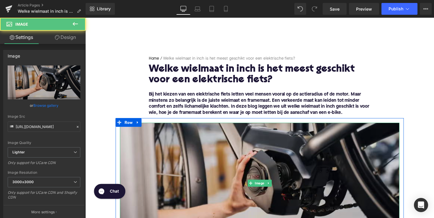
click at [238, 154] on img at bounding box center [264, 188] width 287 height 124
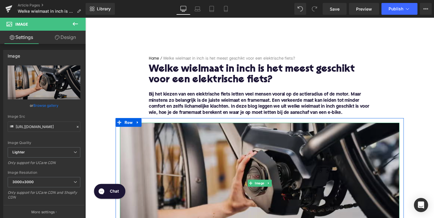
click at [243, 166] on img at bounding box center [264, 188] width 287 height 124
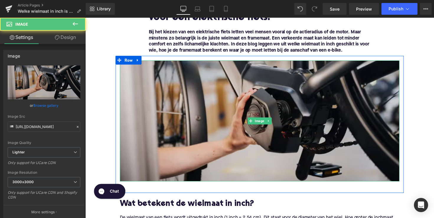
scroll to position [95, 0]
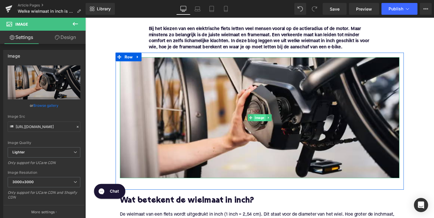
click at [262, 120] on span "Image" at bounding box center [264, 120] width 12 height 7
click at [267, 122] on span "Image" at bounding box center [264, 120] width 12 height 7
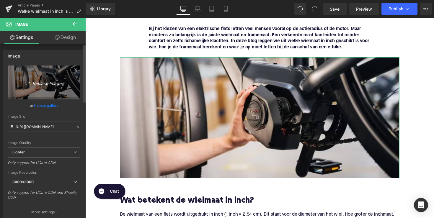
click at [49, 81] on icon "Replace Image" at bounding box center [43, 82] width 47 height 7
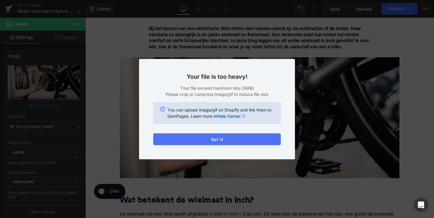
click at [200, 142] on button "Got it" at bounding box center [217, 140] width 128 height 12
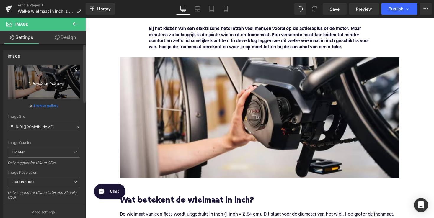
click at [46, 82] on icon "Replace Image" at bounding box center [43, 82] width 47 height 7
type input "C:\fakepath\Ontwerp zonder titel-59.png"
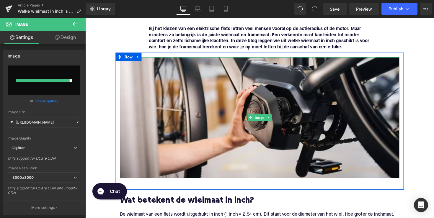
type input "[URL][DOMAIN_NAME]"
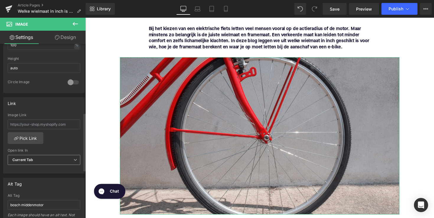
scroll to position [251, 0]
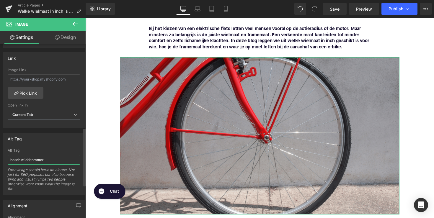
click at [18, 157] on input "bosch middenmotor" at bounding box center [44, 160] width 73 height 10
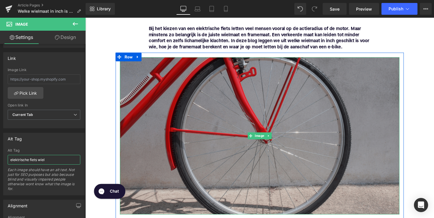
type input "elektrische fiets wiel"
click at [180, 96] on img at bounding box center [264, 138] width 287 height 161
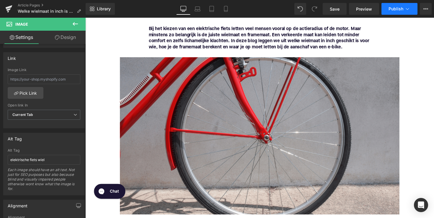
click at [391, 9] on span "Publish" at bounding box center [396, 9] width 15 height 5
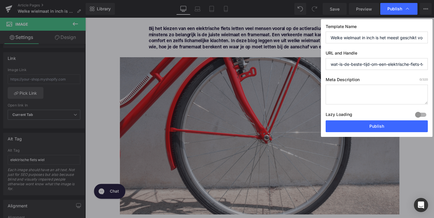
click at [358, 87] on textarea at bounding box center [377, 95] width 102 height 20
paste textarea "Ontdek welke wielmaat voor jouw e-bike past. [PERSON_NAME] ons advies voor comf…"
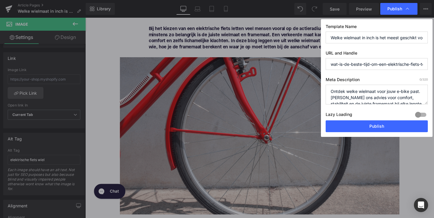
scroll to position [12, 0]
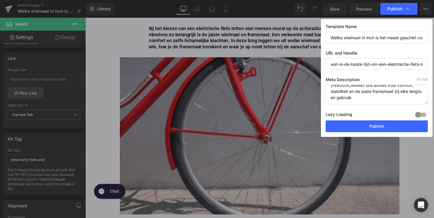
type textarea "Ontdek welke wielmaat voor jouw e-bike past. [PERSON_NAME] ons advies voor comf…"
click at [363, 61] on input "wat-is-de-beste-tijd-om-een-elektrische-fiets-te-kopen" at bounding box center [377, 64] width 102 height 12
click at [383, 68] on input "wat-is-de-beste-tijd-om-een-elektrische-fiets-te-kopen" at bounding box center [377, 64] width 102 height 12
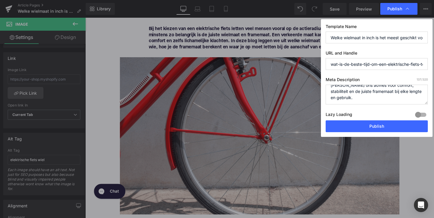
click at [395, 67] on input "wat-is-de-beste-tijd-om-een-elektrische-fiets-te-kopen" at bounding box center [377, 64] width 102 height 12
click at [387, 65] on input "wat-is-de-beste-tijd-om-een-elektrische-fiets-te-kopen" at bounding box center [377, 64] width 102 height 12
click at [395, 65] on input "wat-is-de-beste-tijd-om-een-elektrische-fiets-te-kopen" at bounding box center [377, 64] width 102 height 12
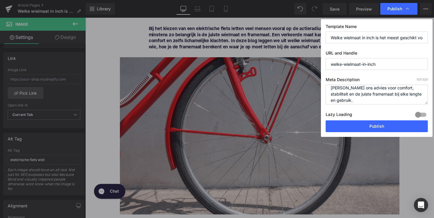
scroll to position [3, 0]
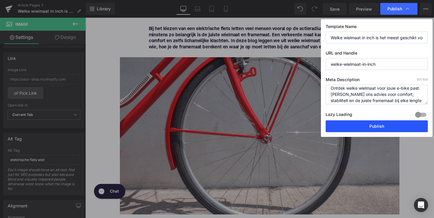
type input "welke-wielmaat-in-inch"
click at [389, 128] on button "Publish" at bounding box center [377, 127] width 102 height 12
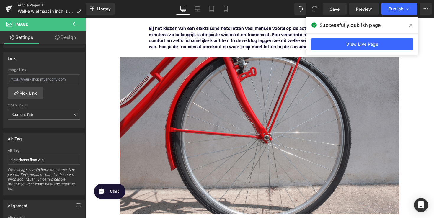
click at [38, 7] on link "Article Pages" at bounding box center [52, 5] width 68 height 5
